Goal: Transaction & Acquisition: Purchase product/service

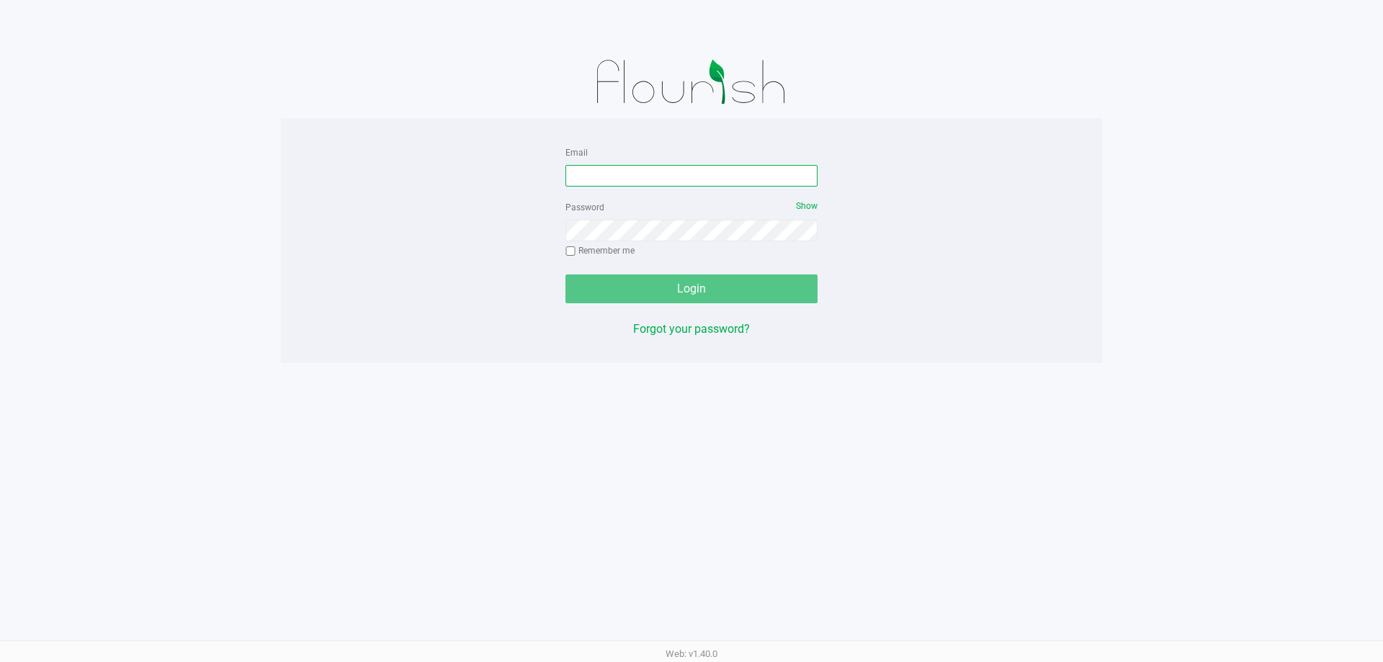
click at [596, 174] on input "Email" at bounding box center [691, 176] width 252 height 22
type input "[EMAIL_ADDRESS][DOMAIN_NAME]"
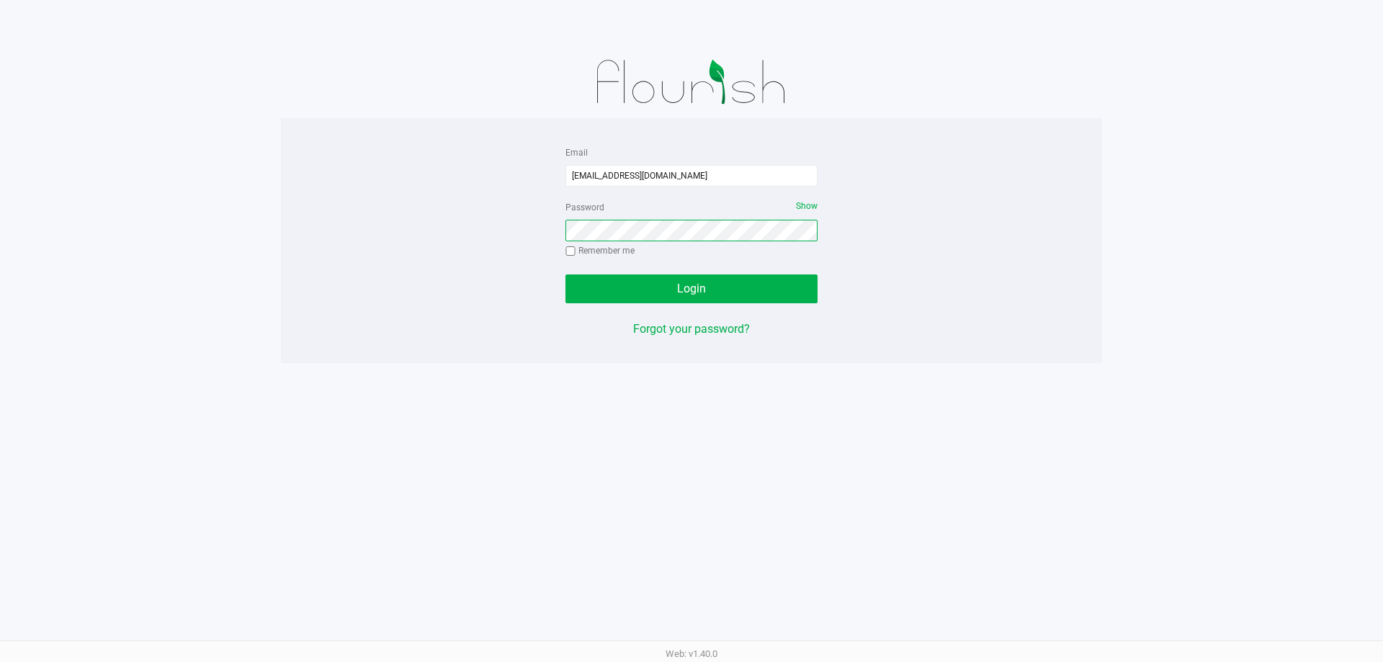
click at [565, 274] on button "Login" at bounding box center [691, 288] width 252 height 29
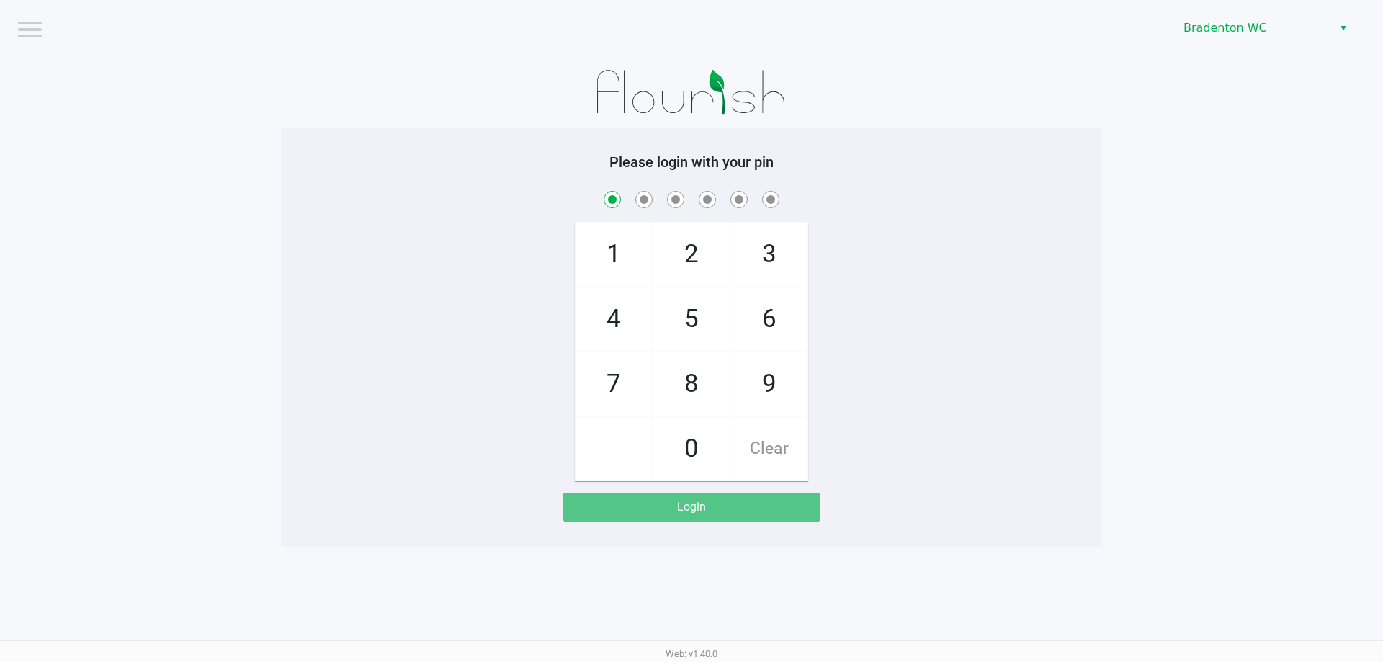
checkbox input "true"
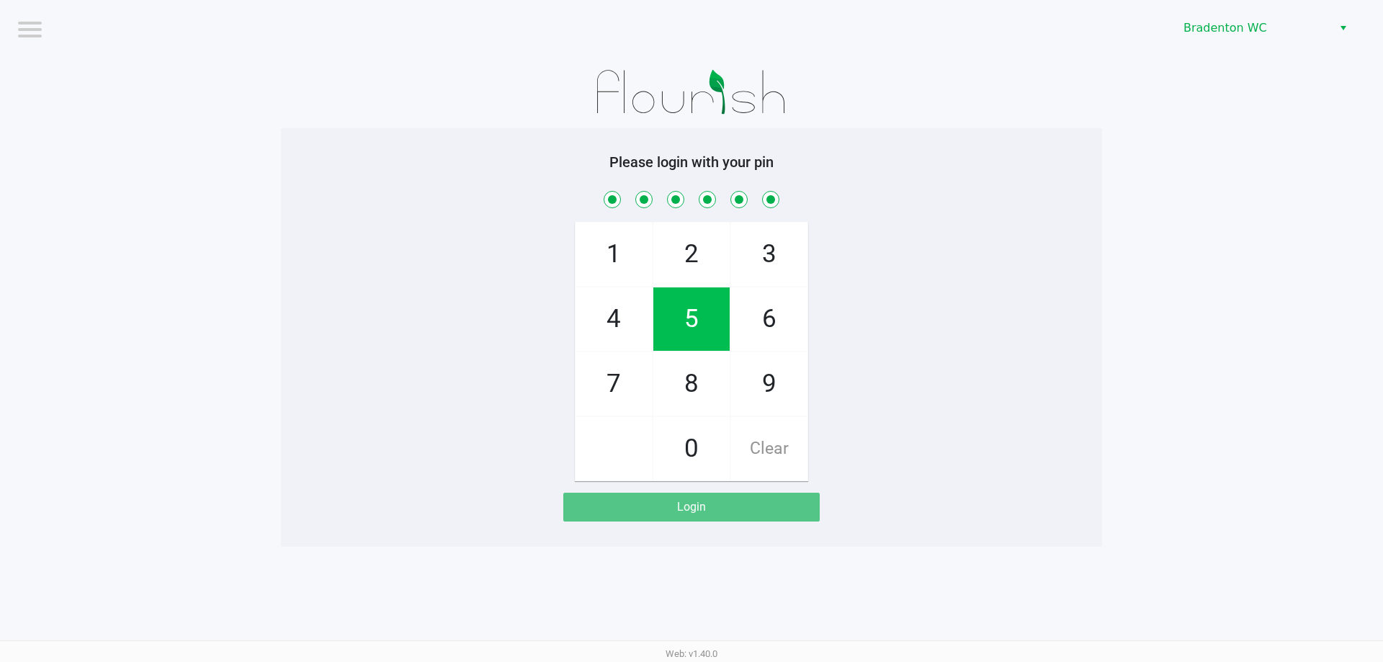
checkbox input "true"
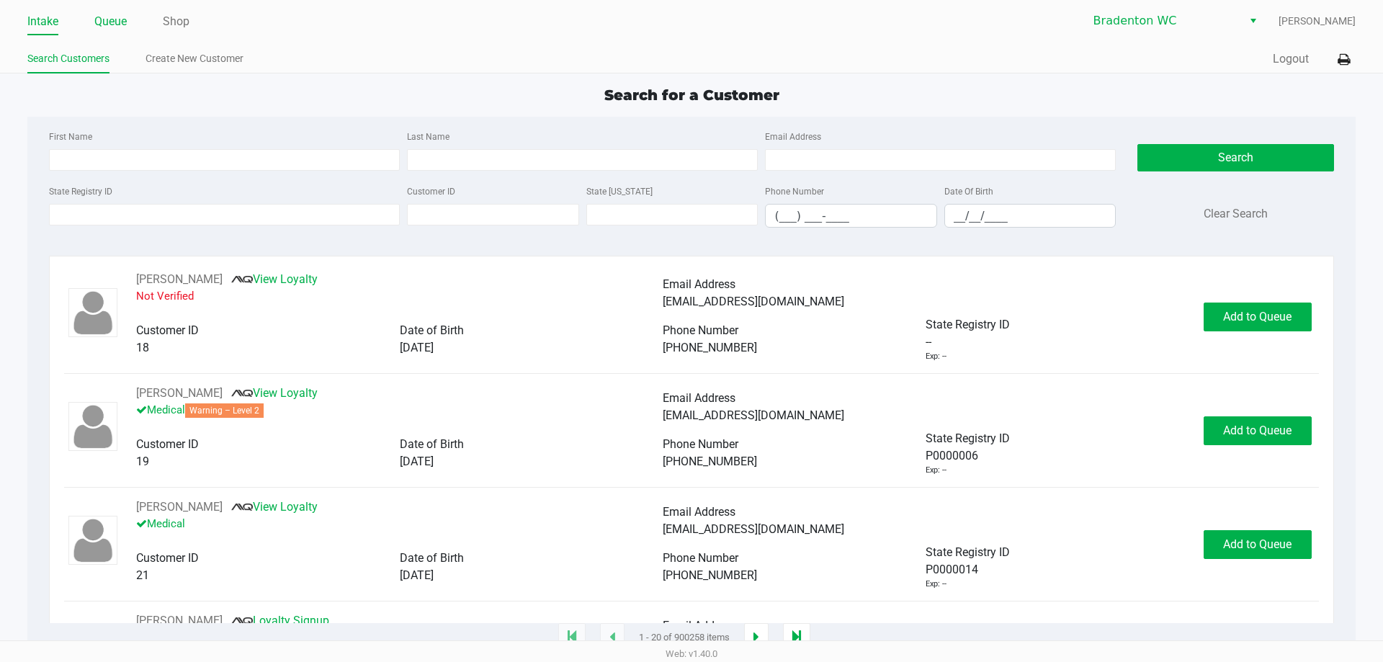
click at [109, 20] on link "Queue" at bounding box center [110, 22] width 32 height 20
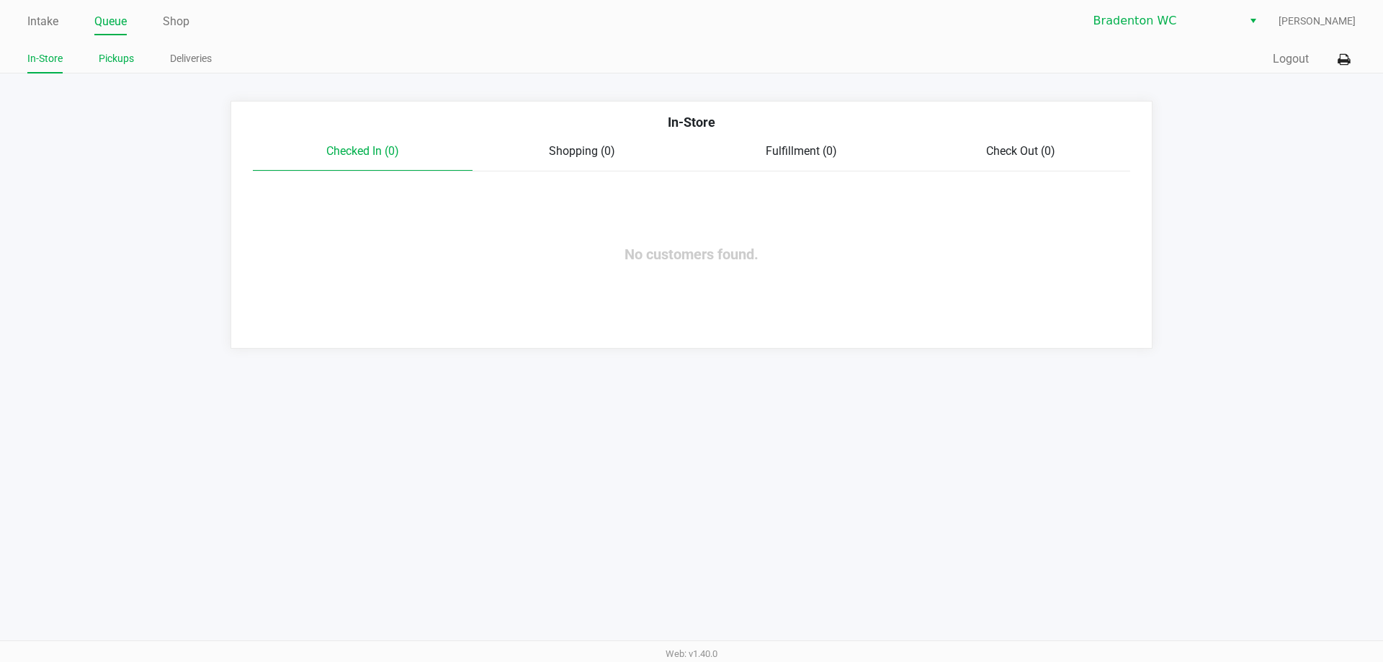
click at [109, 48] on li "Pickups" at bounding box center [116, 60] width 35 height 25
click at [115, 57] on link "Pickups" at bounding box center [116, 59] width 35 height 18
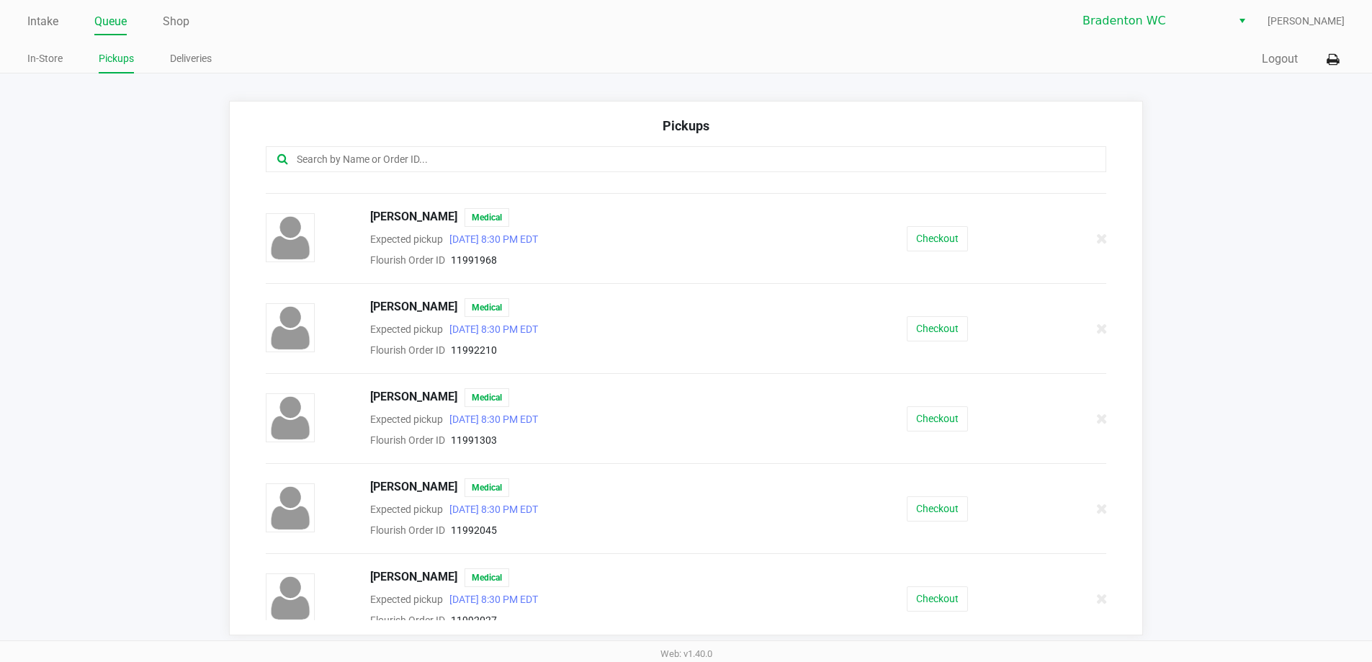
scroll to position [720, 0]
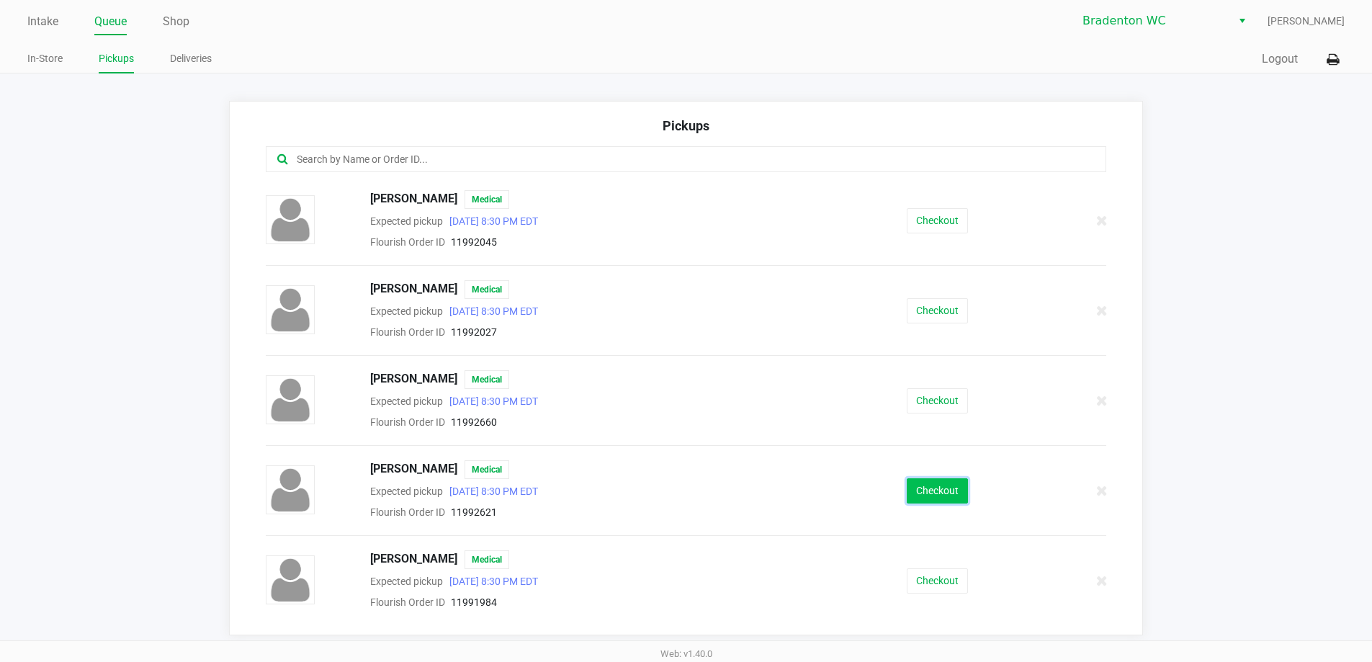
click at [915, 491] on button "Checkout" at bounding box center [937, 490] width 61 height 25
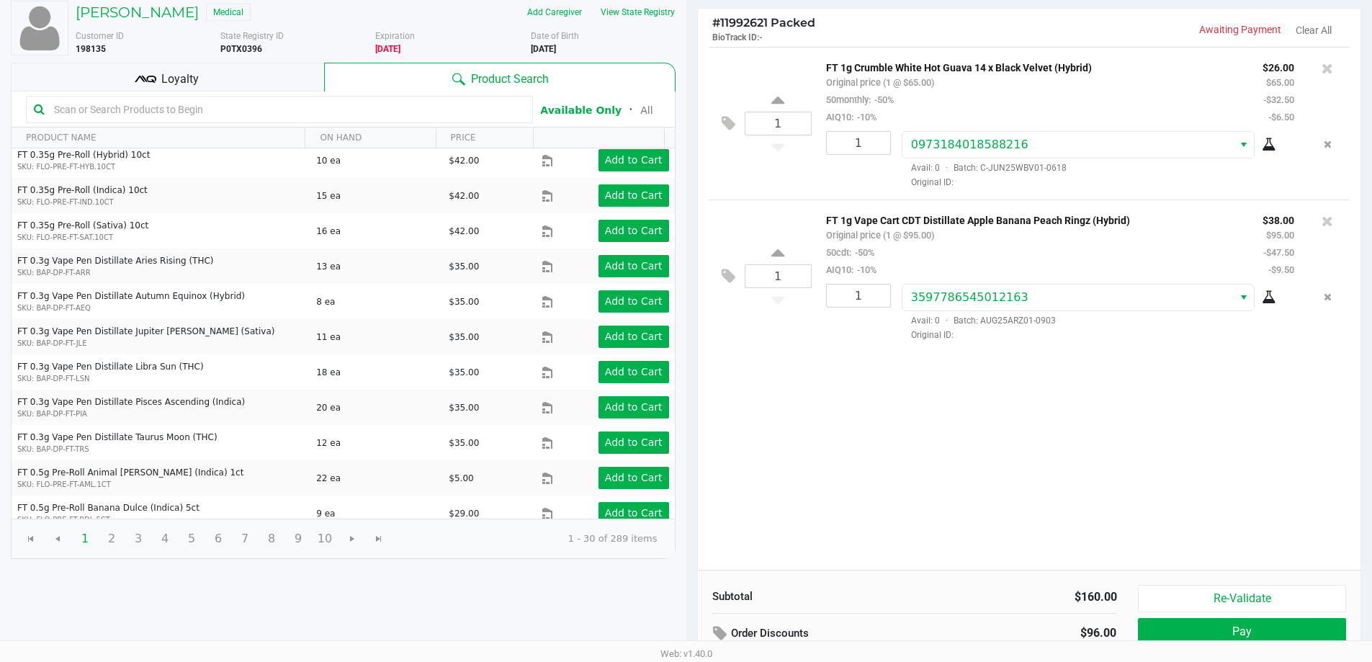
scroll to position [148, 0]
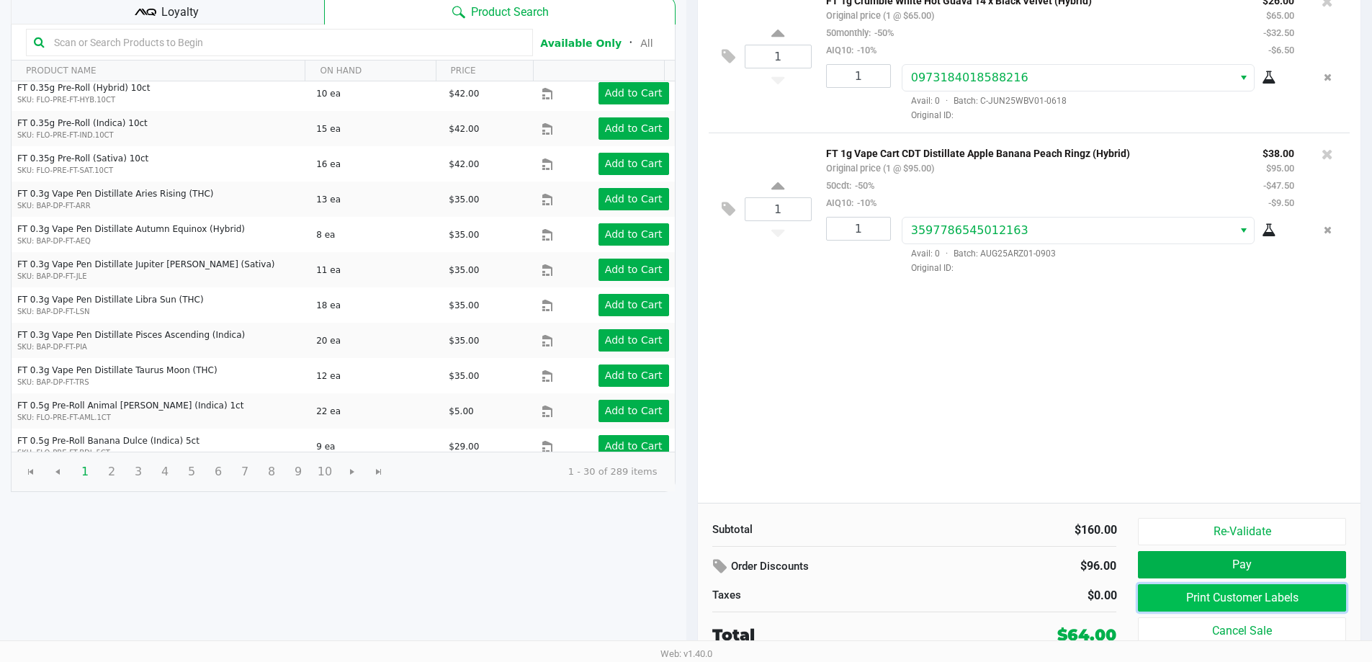
click at [1164, 588] on button "Print Customer Labels" at bounding box center [1241, 597] width 207 height 27
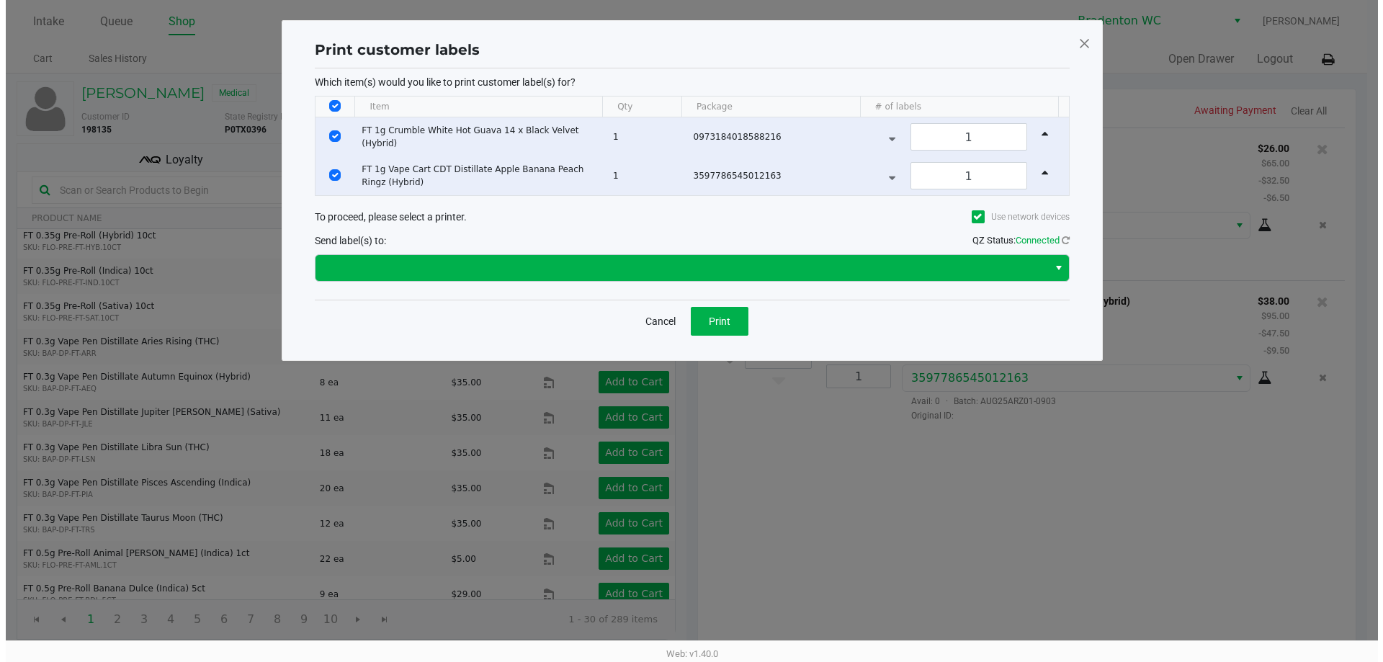
scroll to position [0, 0]
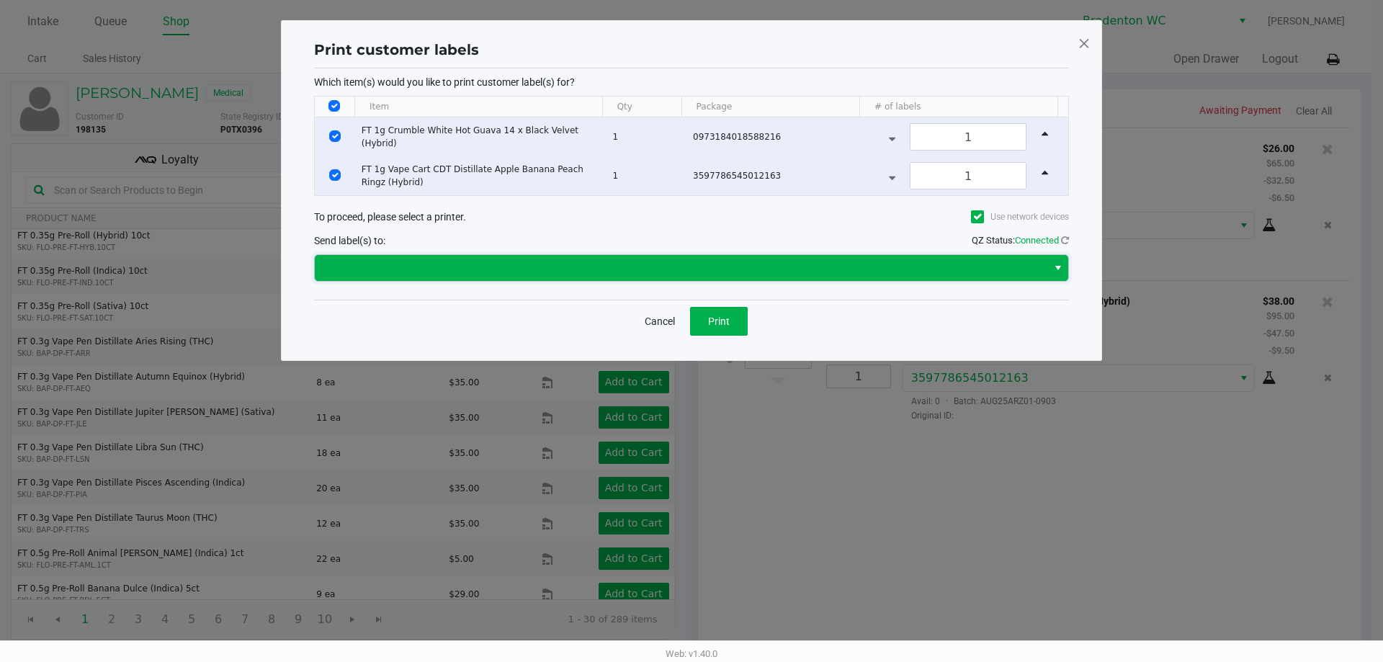
click at [624, 264] on span at bounding box center [680, 267] width 715 height 17
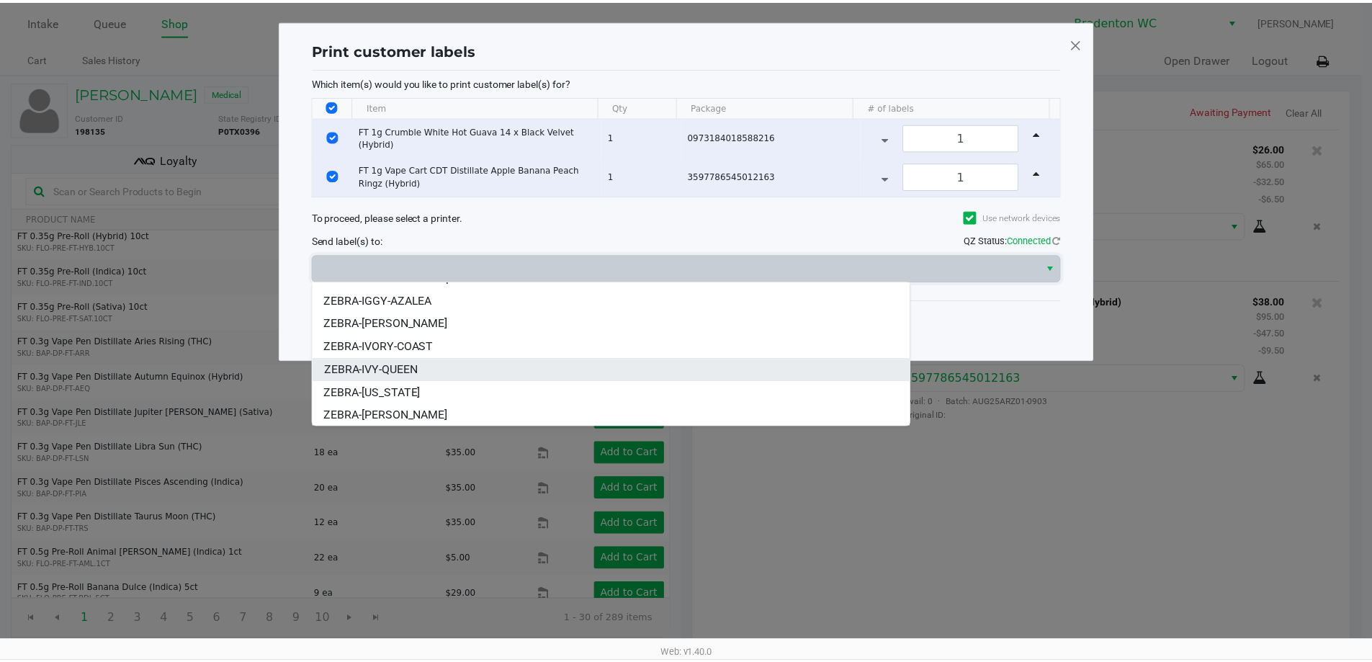
scroll to position [86, 0]
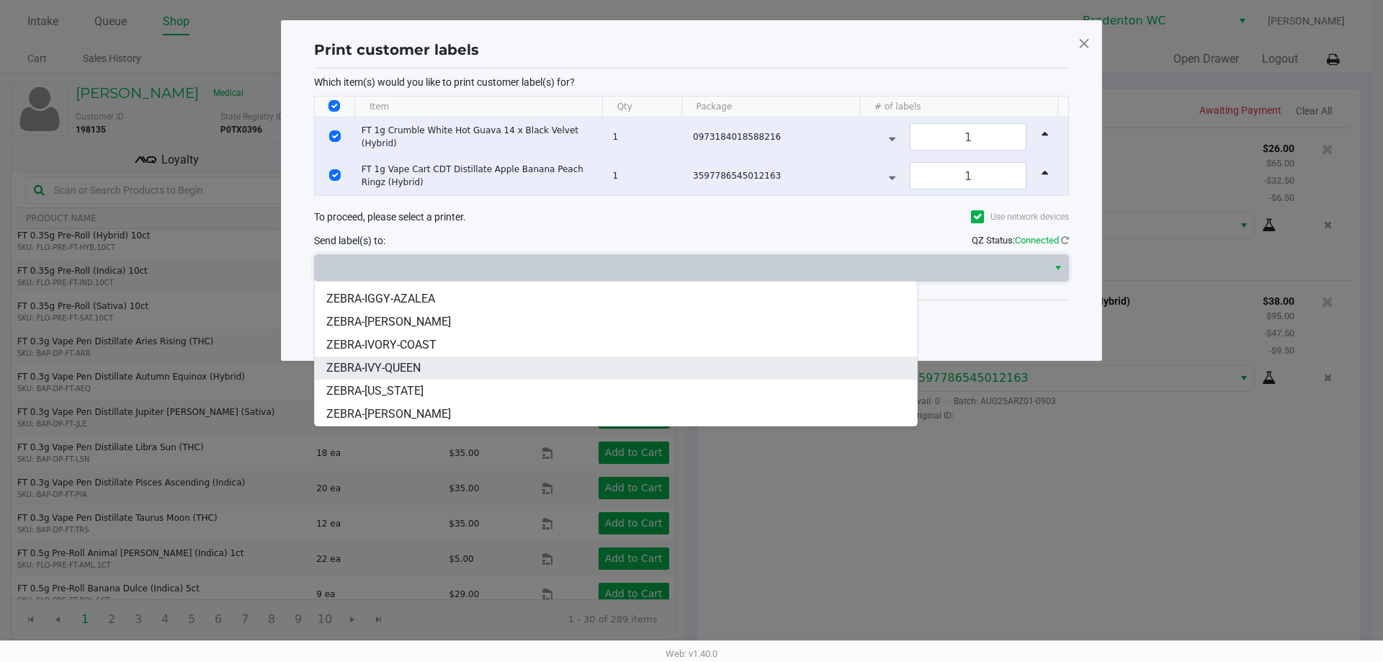
click at [402, 364] on span "ZEBRA-IVY-QUEEN" at bounding box center [373, 367] width 94 height 17
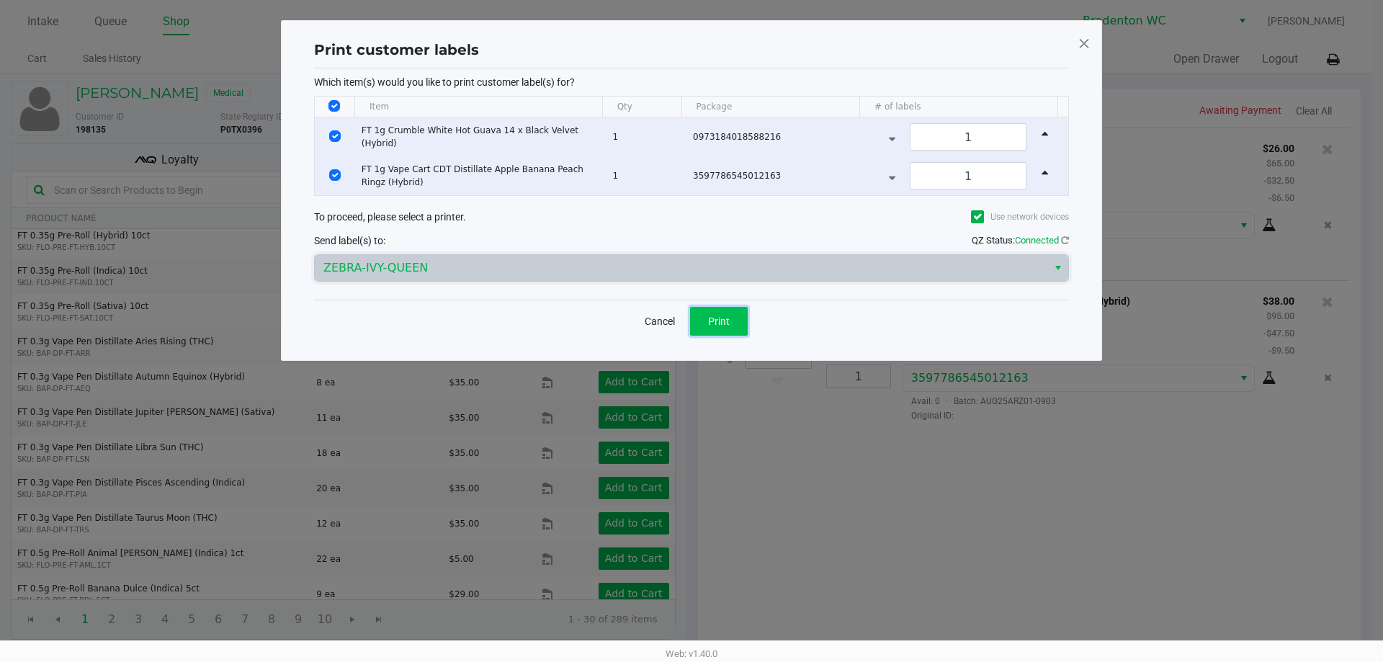
click at [712, 316] on span "Print" at bounding box center [719, 321] width 22 height 12
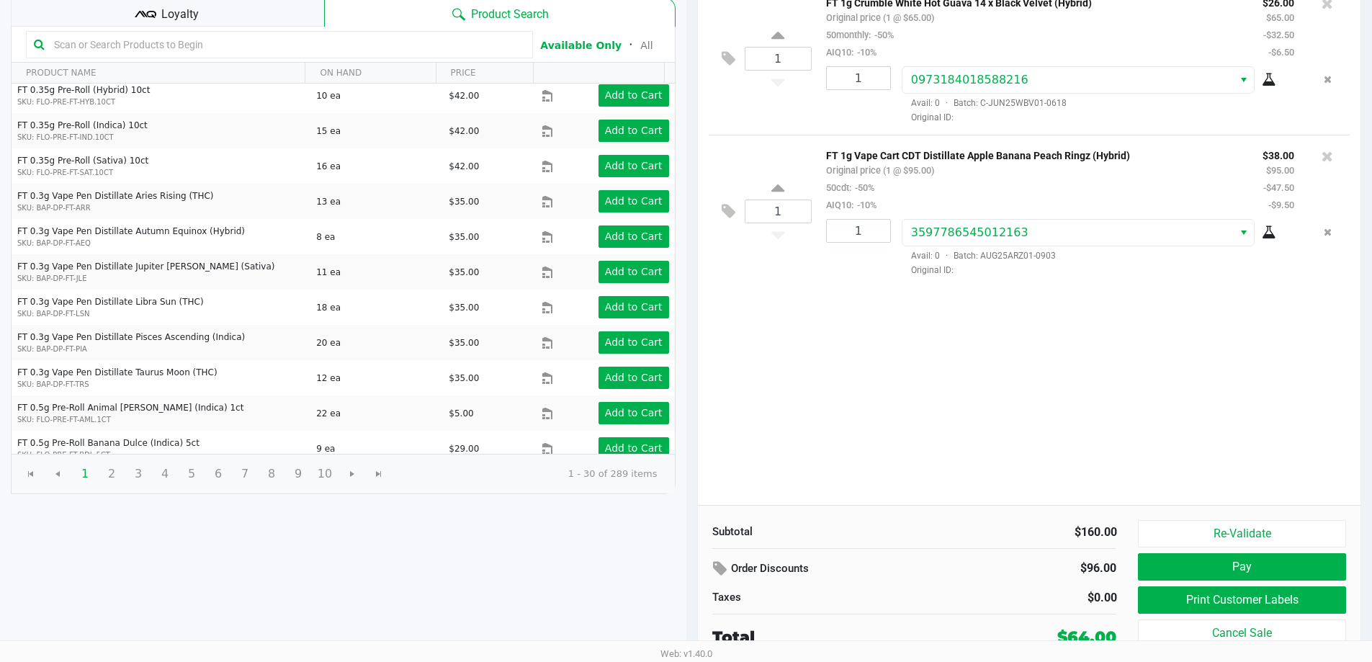
scroll to position [148, 0]
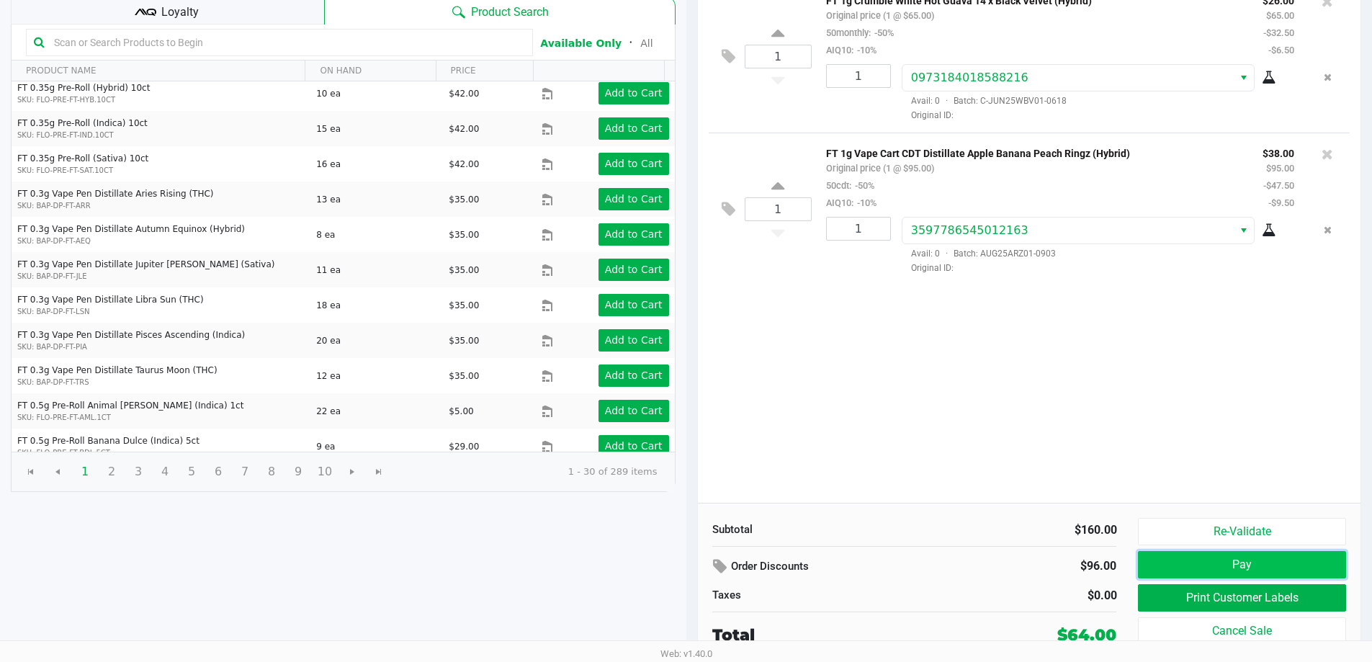
click at [1159, 564] on button "Pay" at bounding box center [1241, 564] width 207 height 27
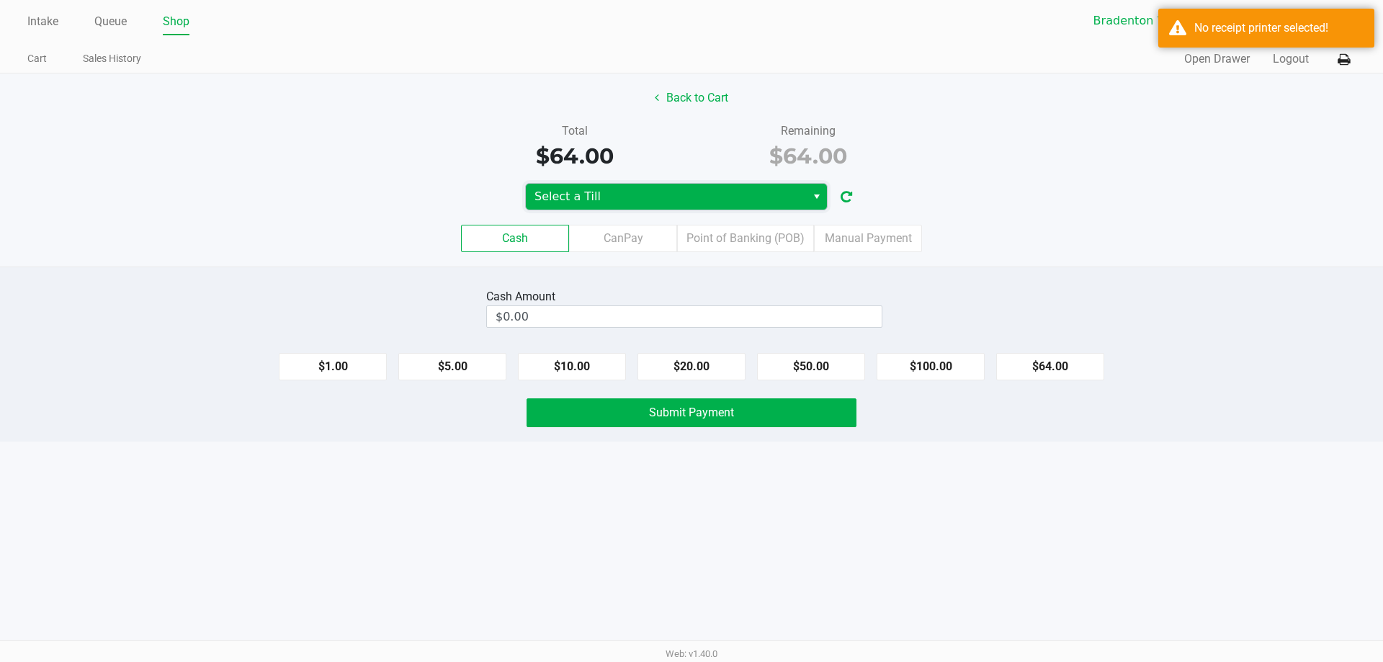
click at [727, 200] on span "Select a Till" at bounding box center [665, 196] width 263 height 17
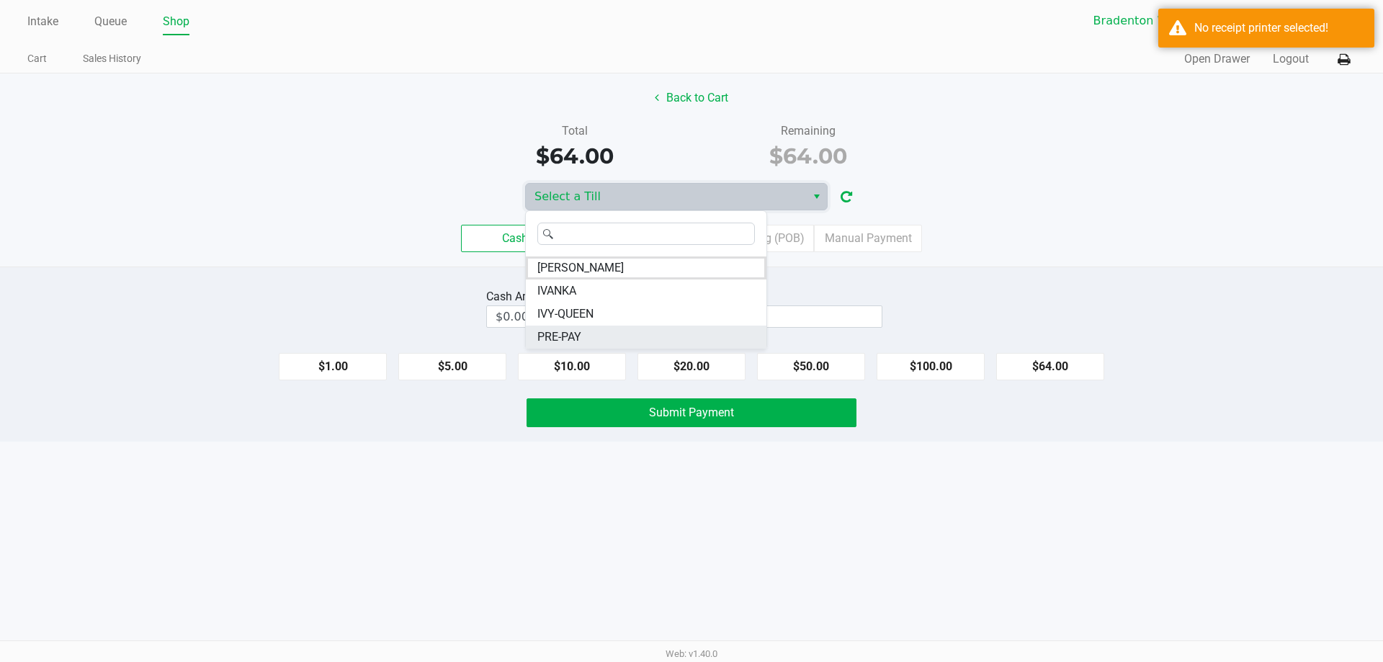
click at [565, 332] on span "PRE-PAY" at bounding box center [559, 336] width 44 height 17
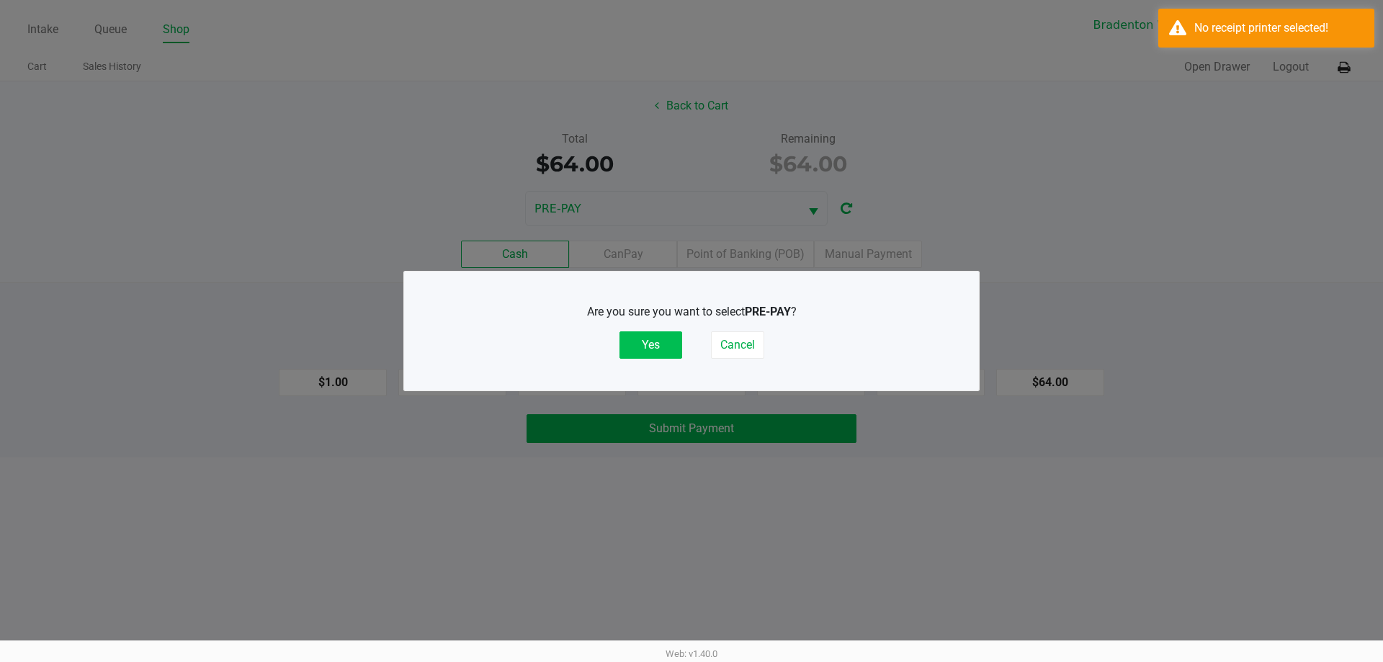
drag, startPoint x: 665, startPoint y: 336, endPoint x: 681, endPoint y: 336, distance: 15.8
click at [669, 336] on button "Yes" at bounding box center [650, 344] width 63 height 27
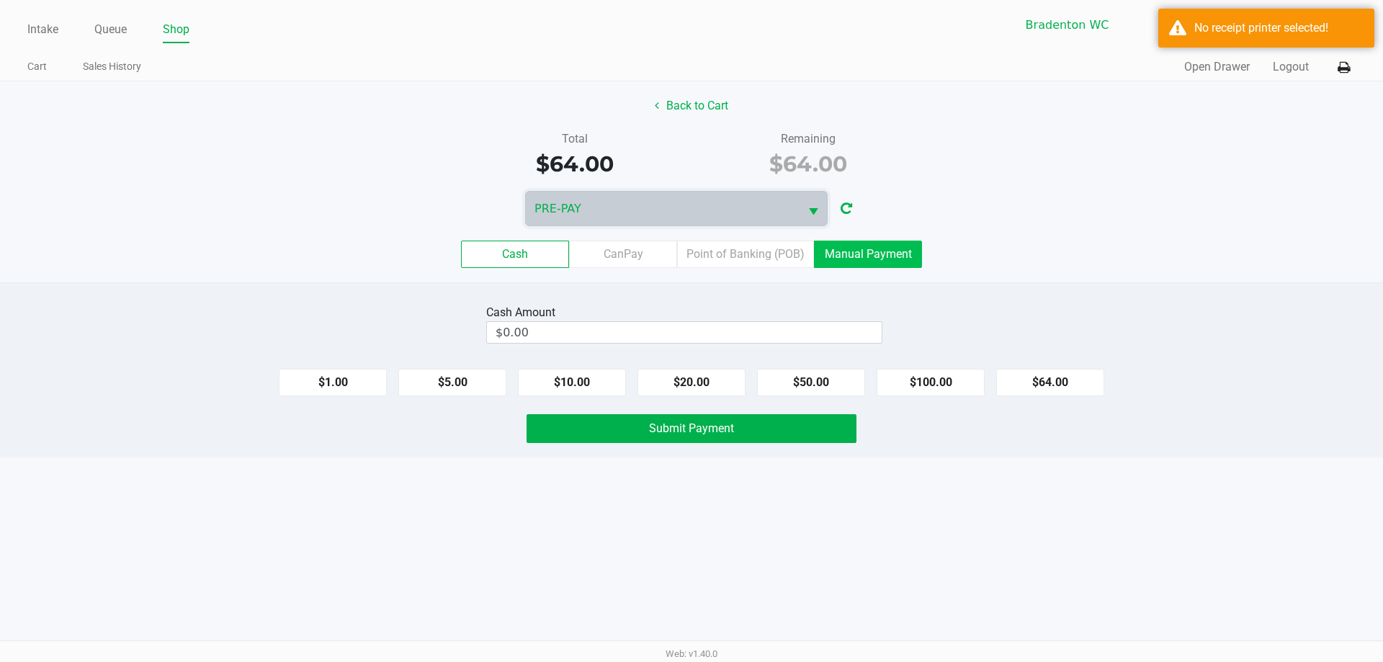
click at [887, 253] on label "Manual Payment" at bounding box center [868, 254] width 108 height 27
click at [0, 0] on 8 "Manual Payment" at bounding box center [0, 0] width 0 height 0
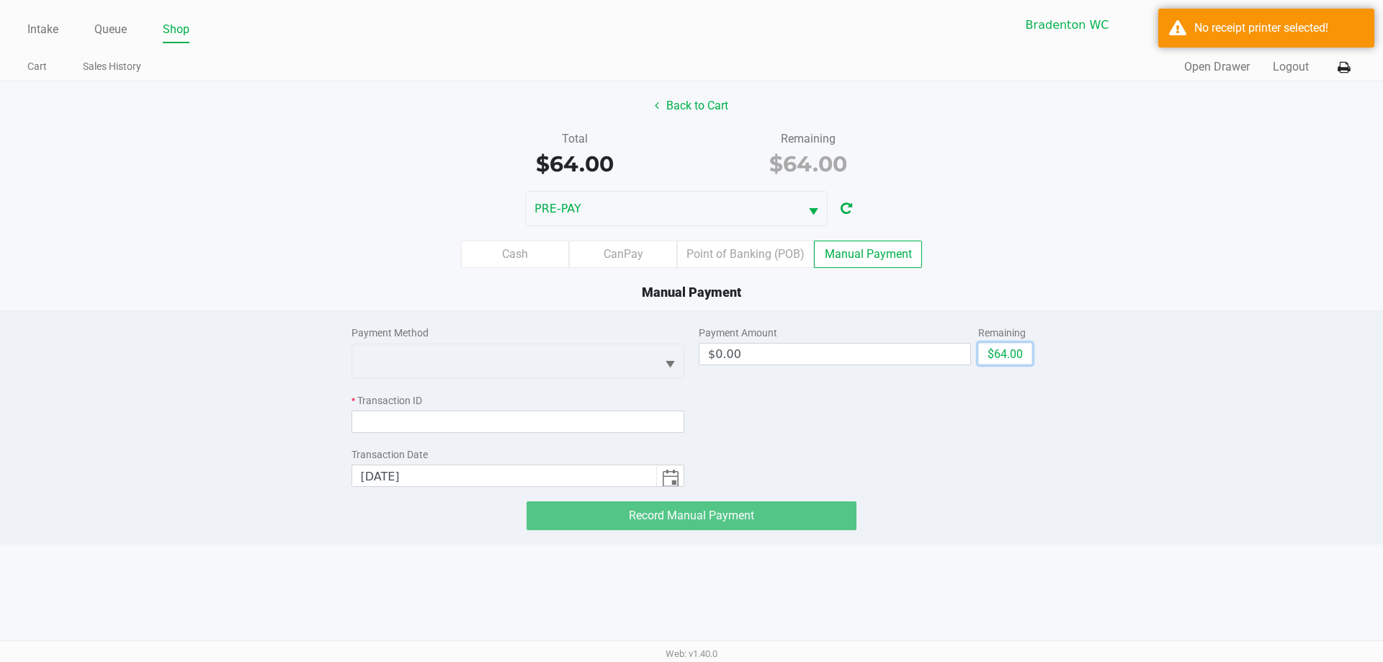
drag, startPoint x: 1018, startPoint y: 354, endPoint x: 712, endPoint y: 305, distance: 310.0
click at [1016, 354] on button "$64.00" at bounding box center [1005, 354] width 54 height 22
type input "$64.00"
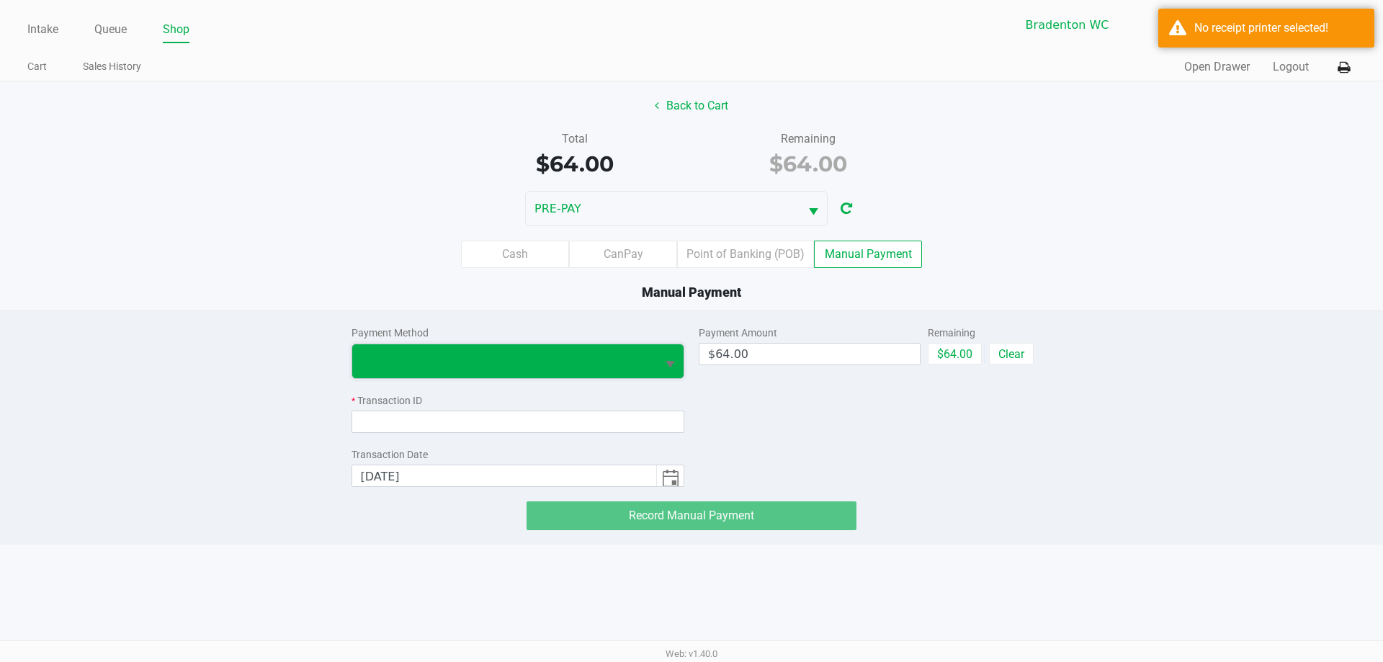
click at [552, 358] on span at bounding box center [504, 360] width 287 height 17
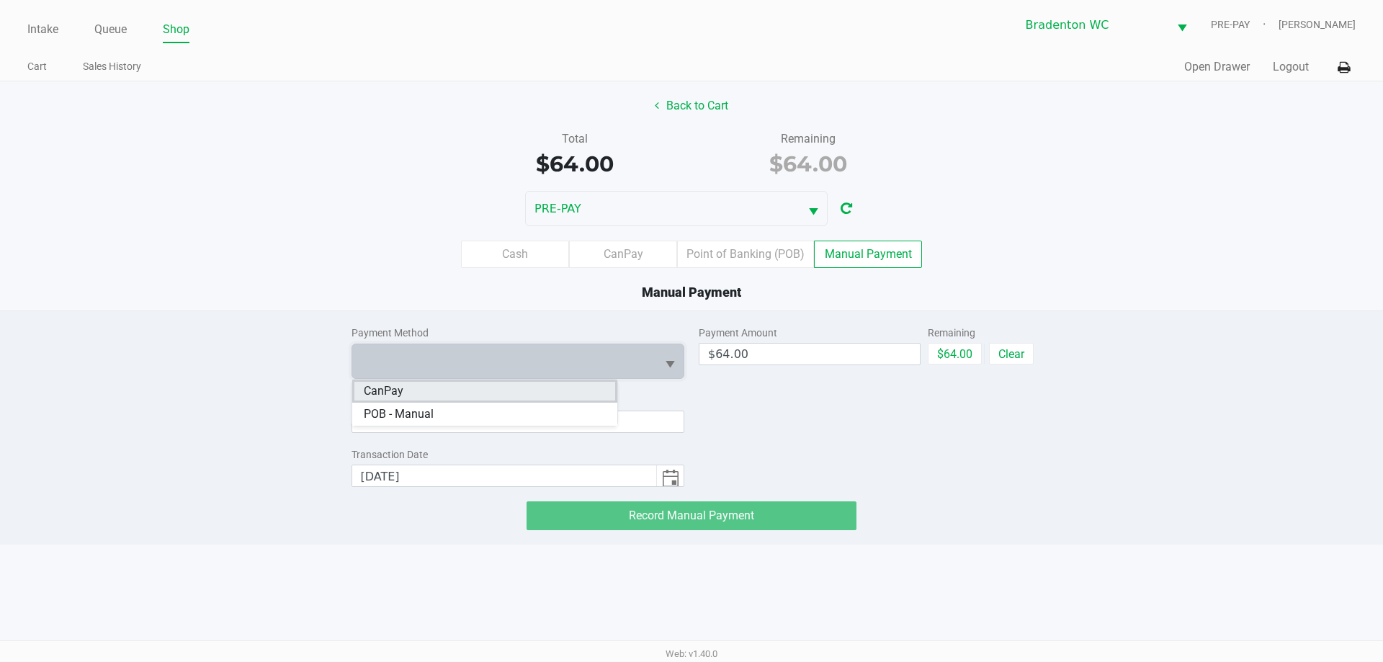
click at [408, 397] on li "CanPay" at bounding box center [484, 391] width 265 height 23
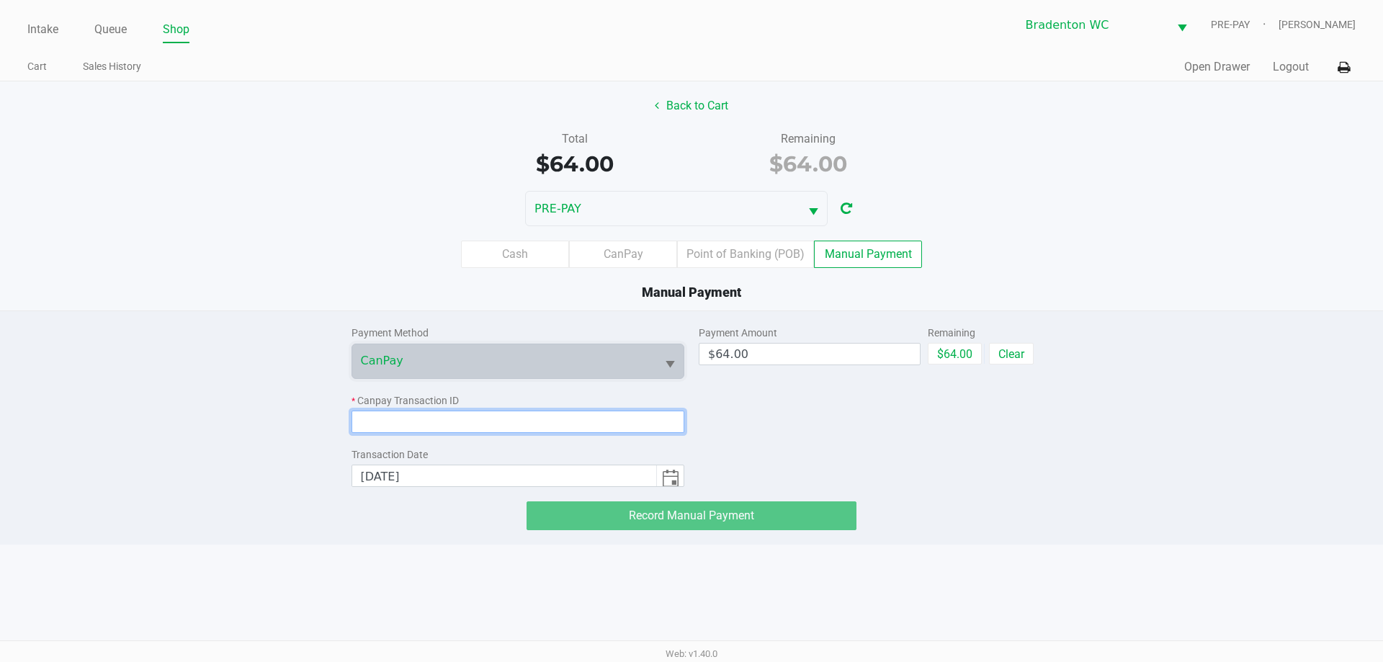
click at [445, 421] on input at bounding box center [517, 422] width 333 height 22
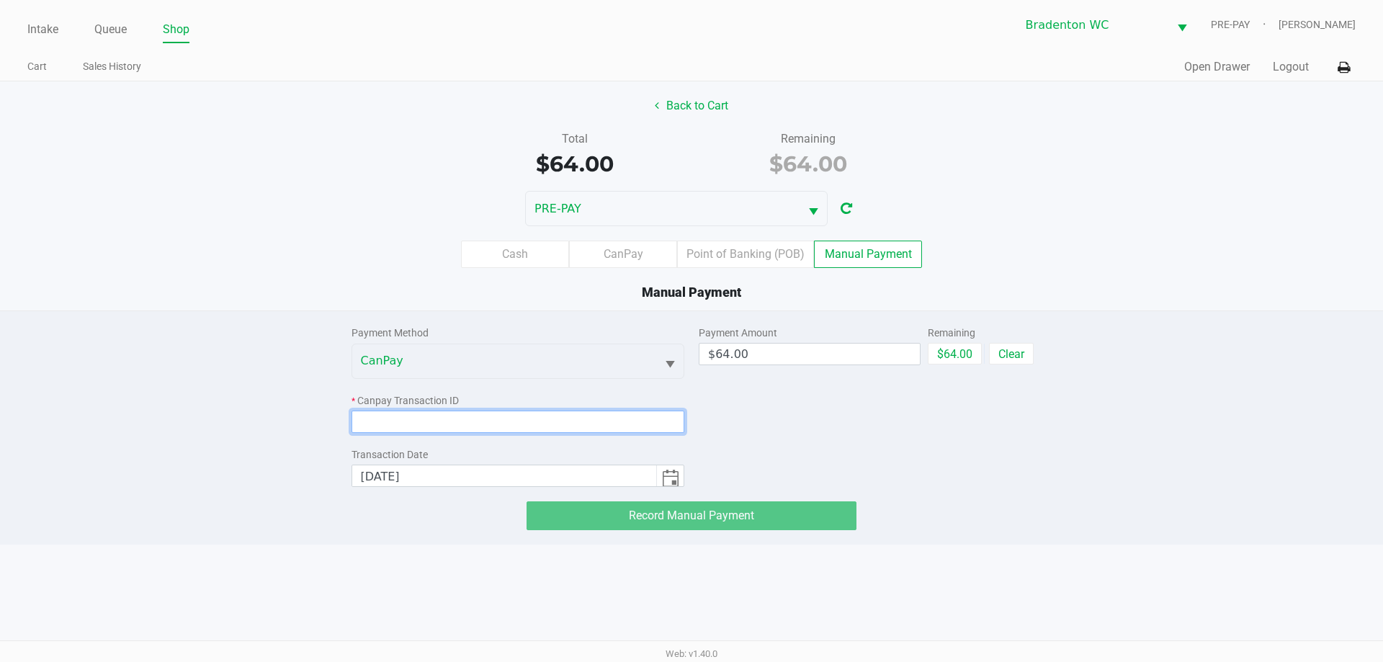
paste input "WUWACU0APADI"
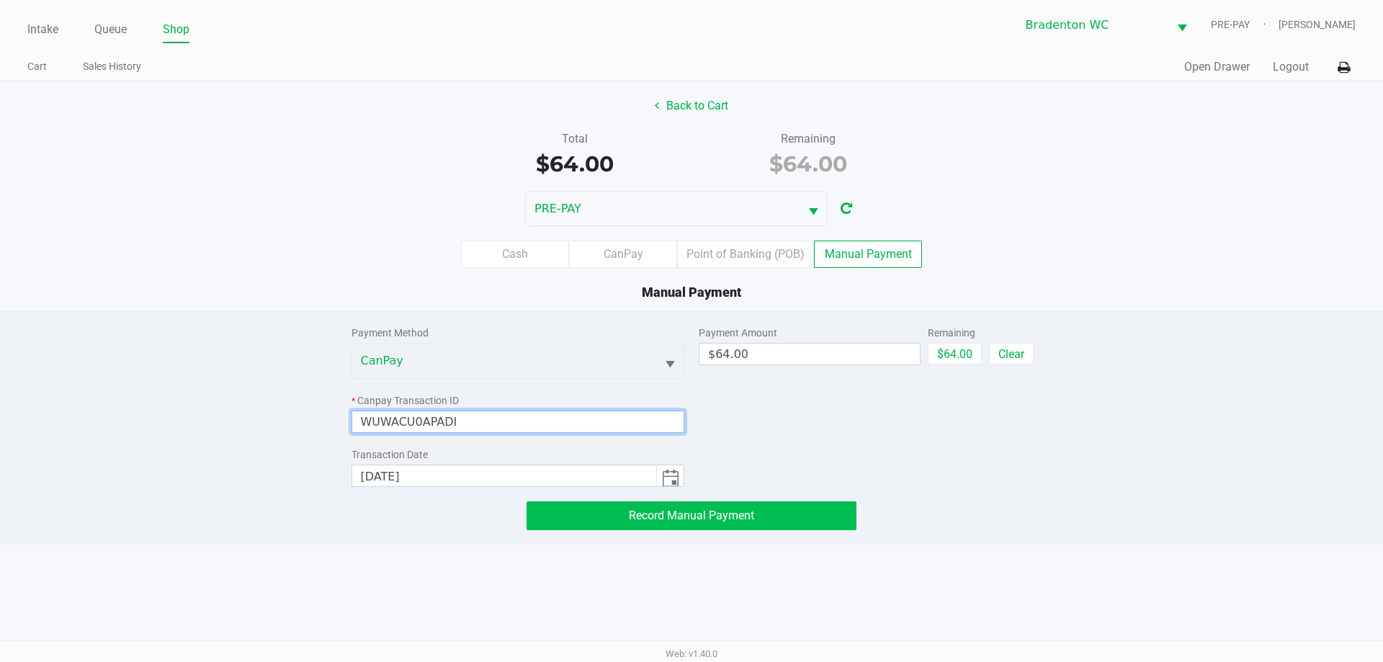
type input "WUWACU0APADI"
click at [651, 516] on span "Record Manual Payment" at bounding box center [691, 516] width 125 height 14
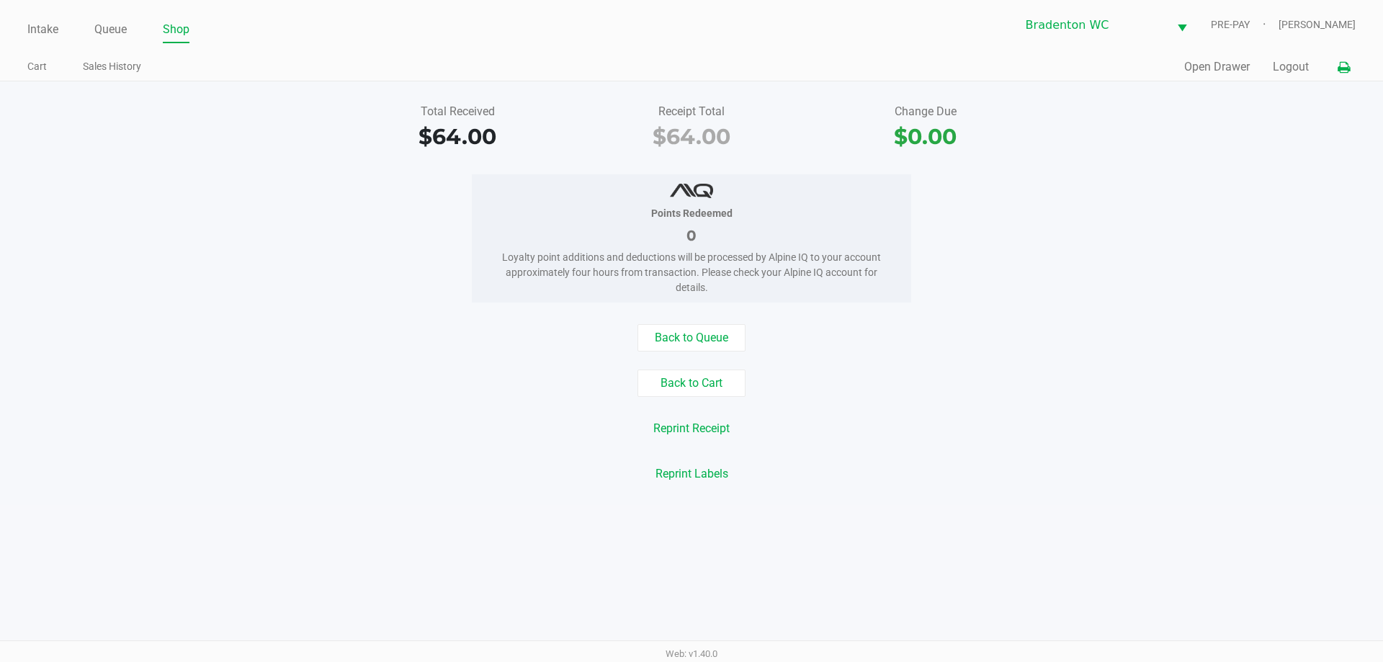
click at [1344, 65] on icon at bounding box center [1344, 68] width 12 height 10
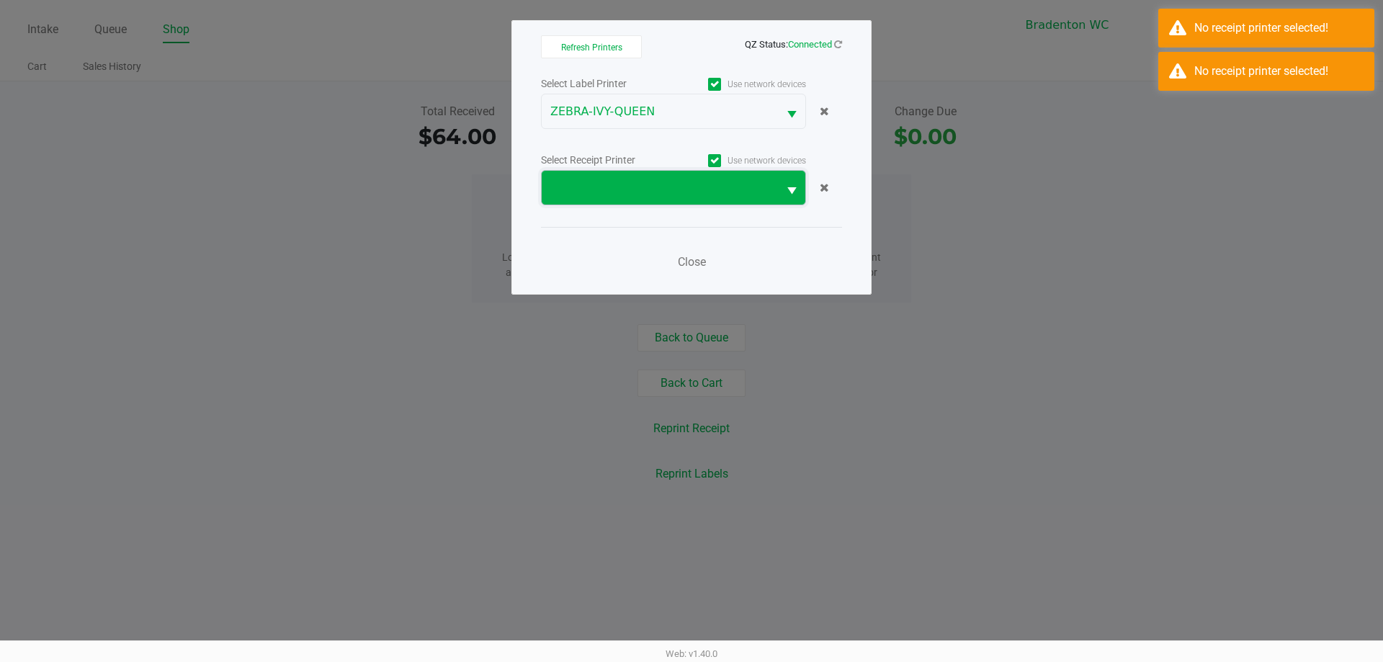
click at [604, 170] on kendo-dropdownlist at bounding box center [673, 187] width 265 height 35
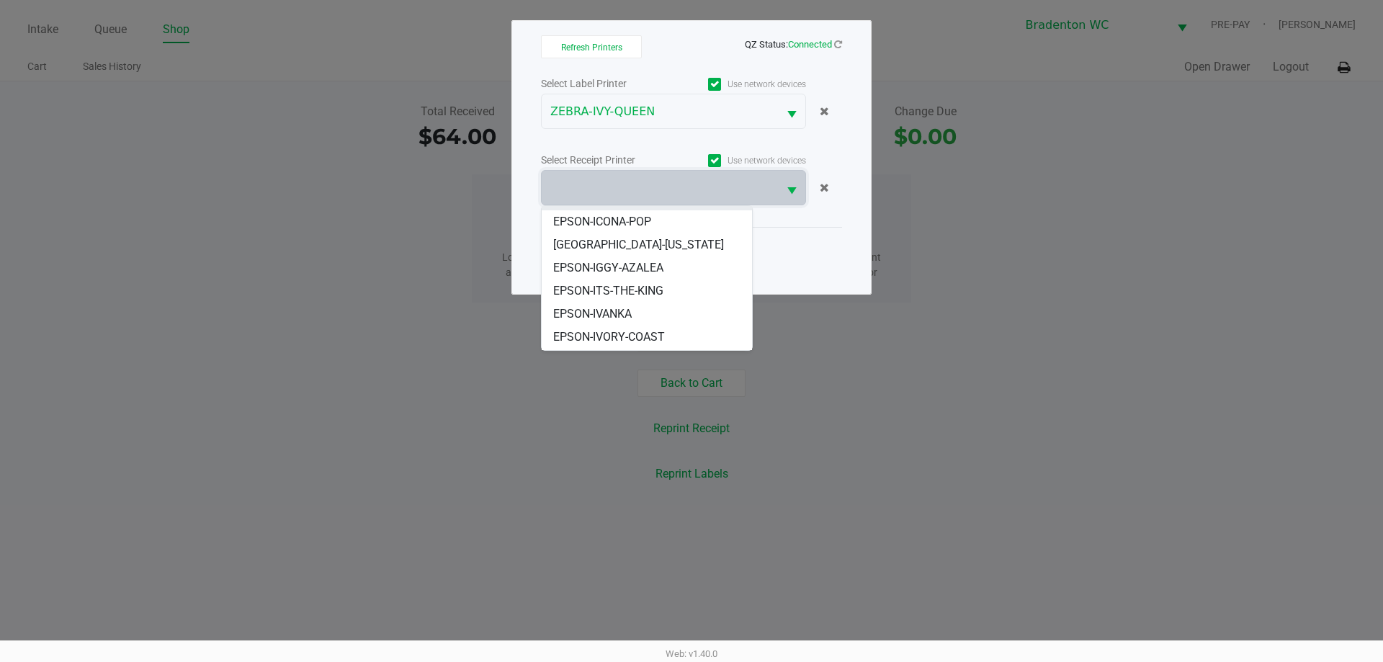
scroll to position [133, 0]
click at [627, 217] on span "[GEOGRAPHIC_DATA]-[US_STATE]" at bounding box center [638, 223] width 171 height 17
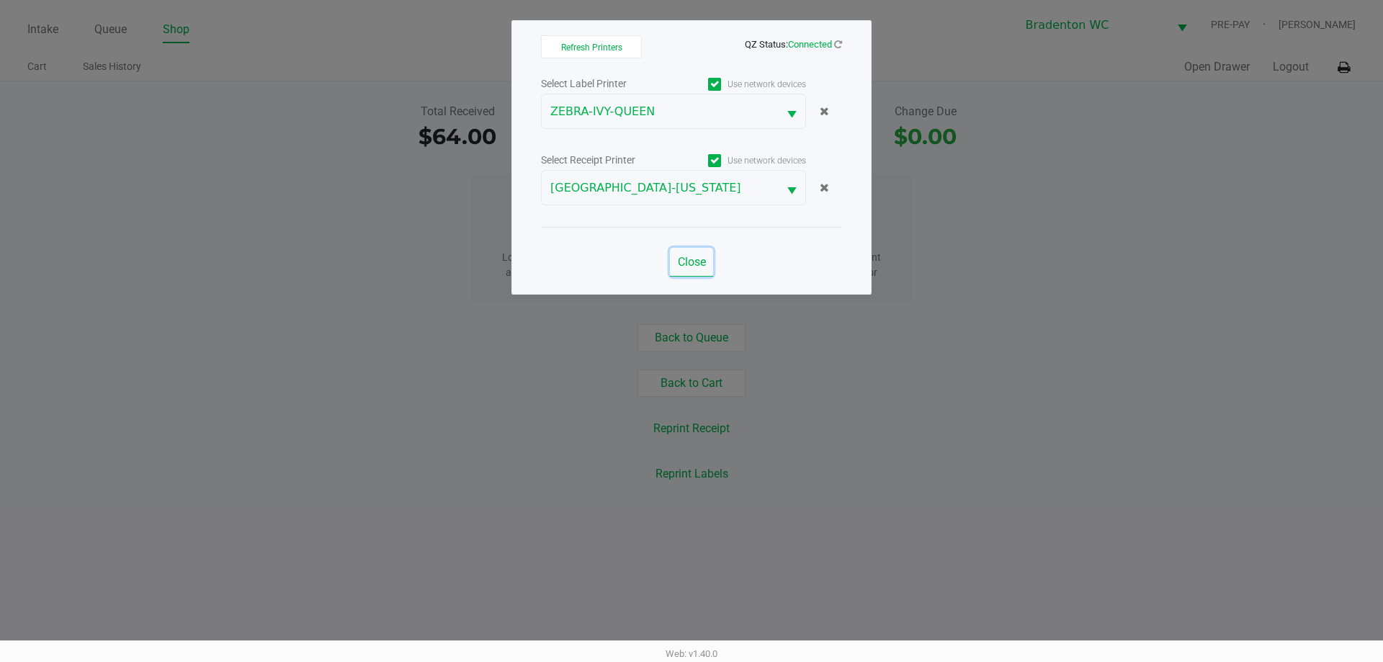
click at [684, 269] on button "Close" at bounding box center [691, 262] width 43 height 29
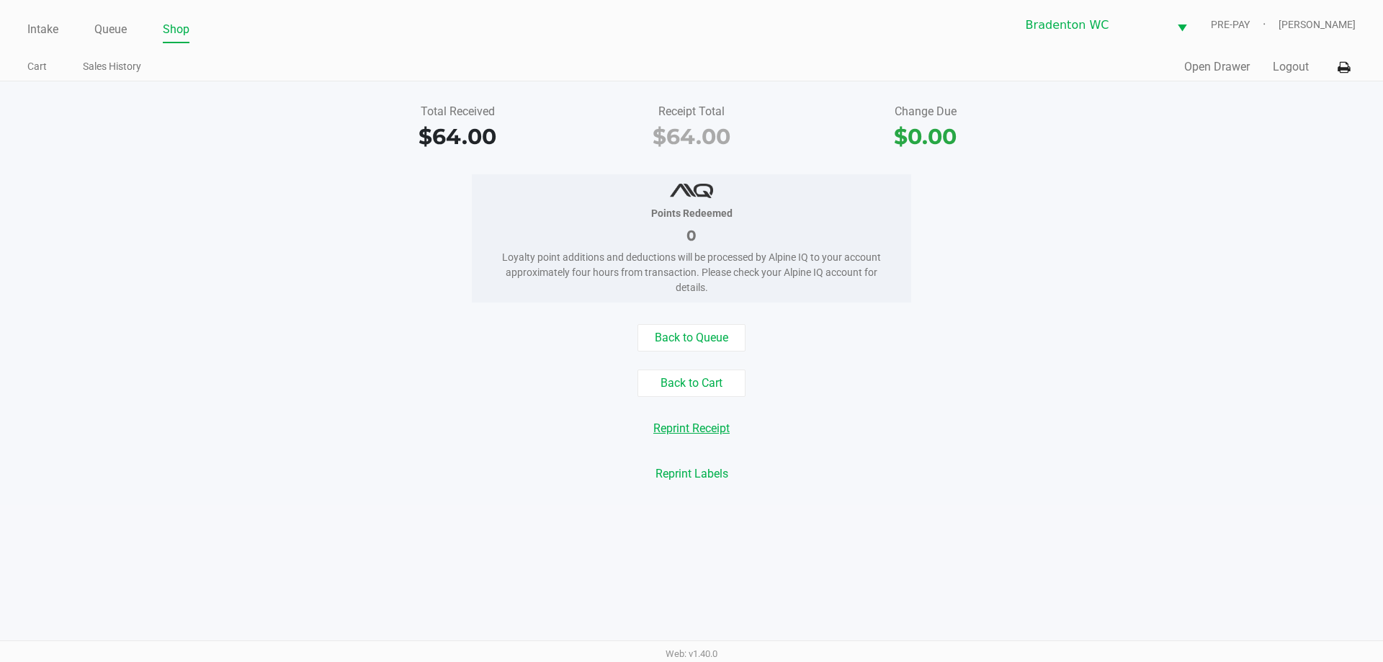
click at [694, 431] on button "Reprint Receipt" at bounding box center [691, 428] width 95 height 27
